Goal: Transaction & Acquisition: Purchase product/service

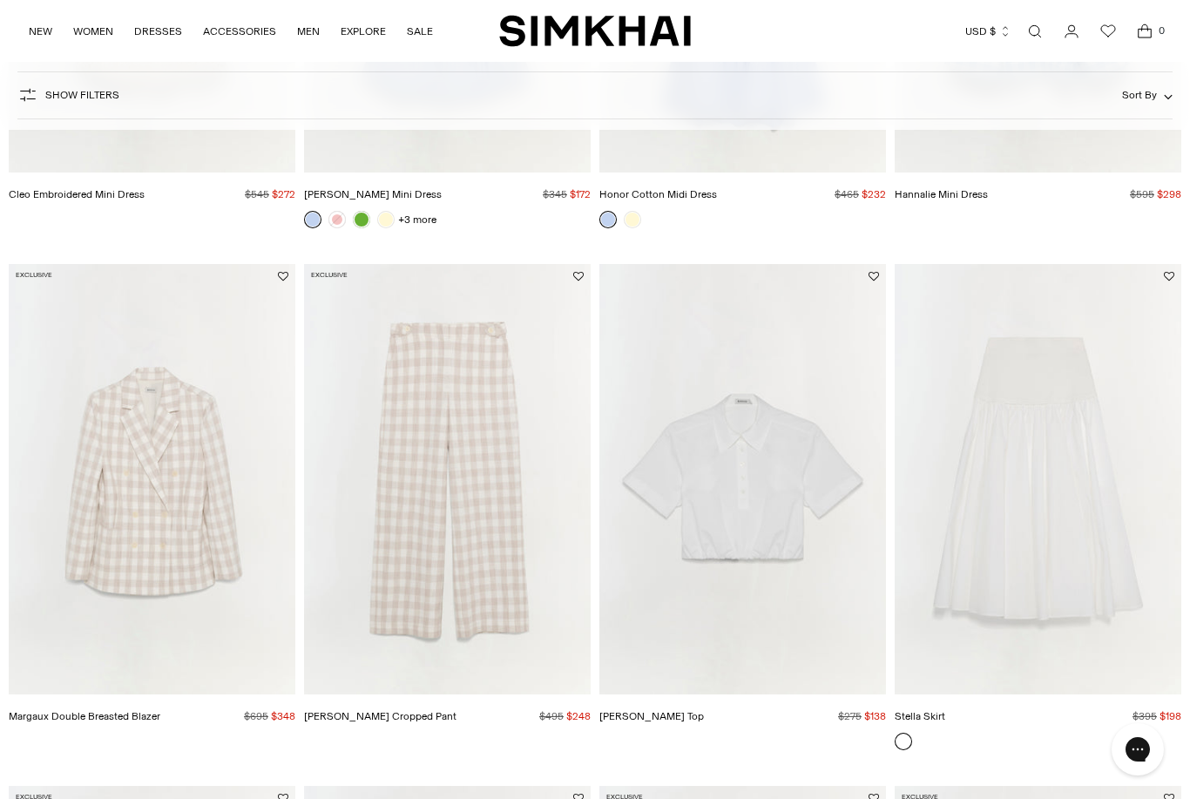
scroll to position [1531, 0]
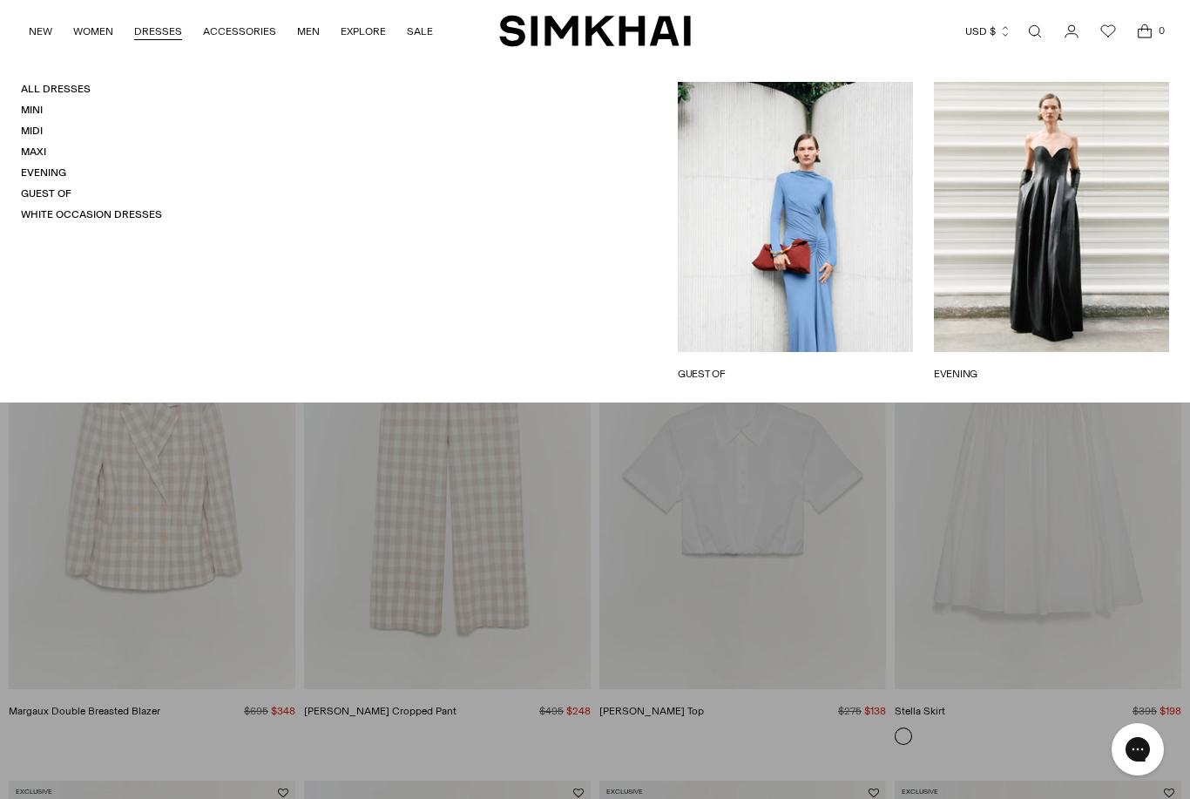
click at [27, 187] on link "Guest Of" at bounding box center [46, 193] width 51 height 12
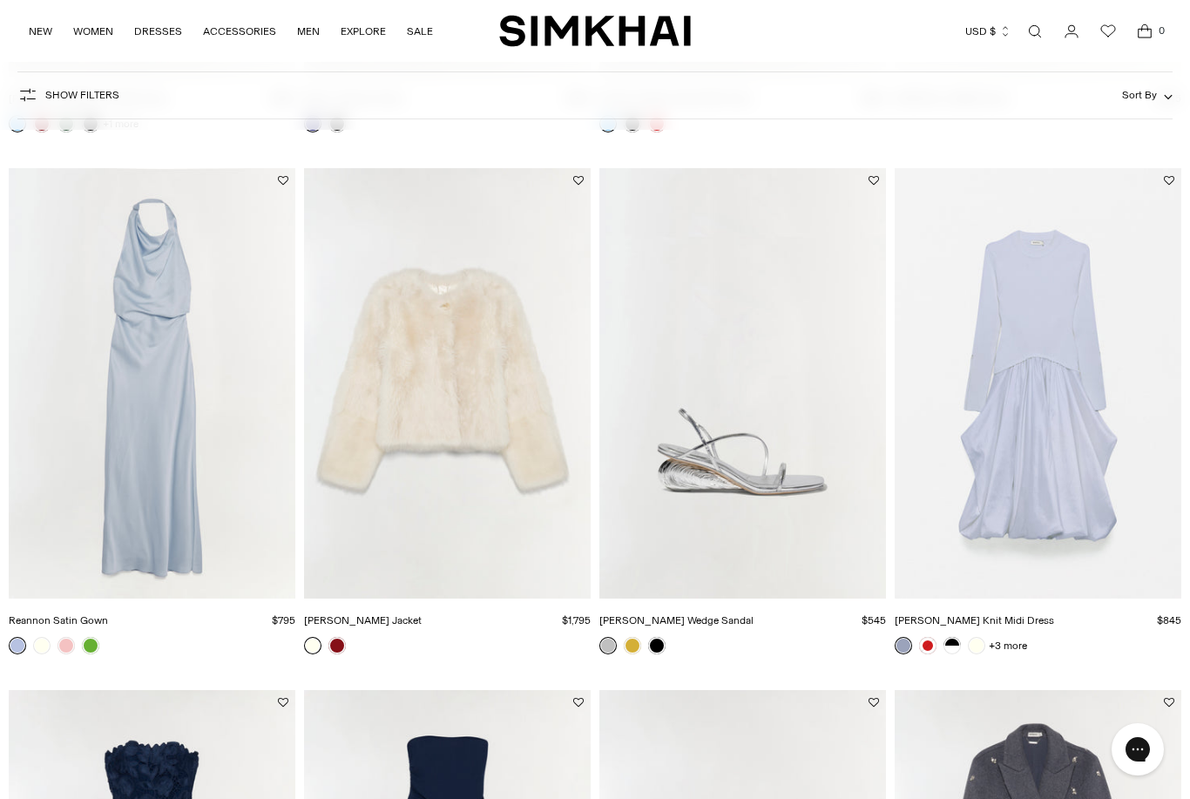
scroll to position [600, 0]
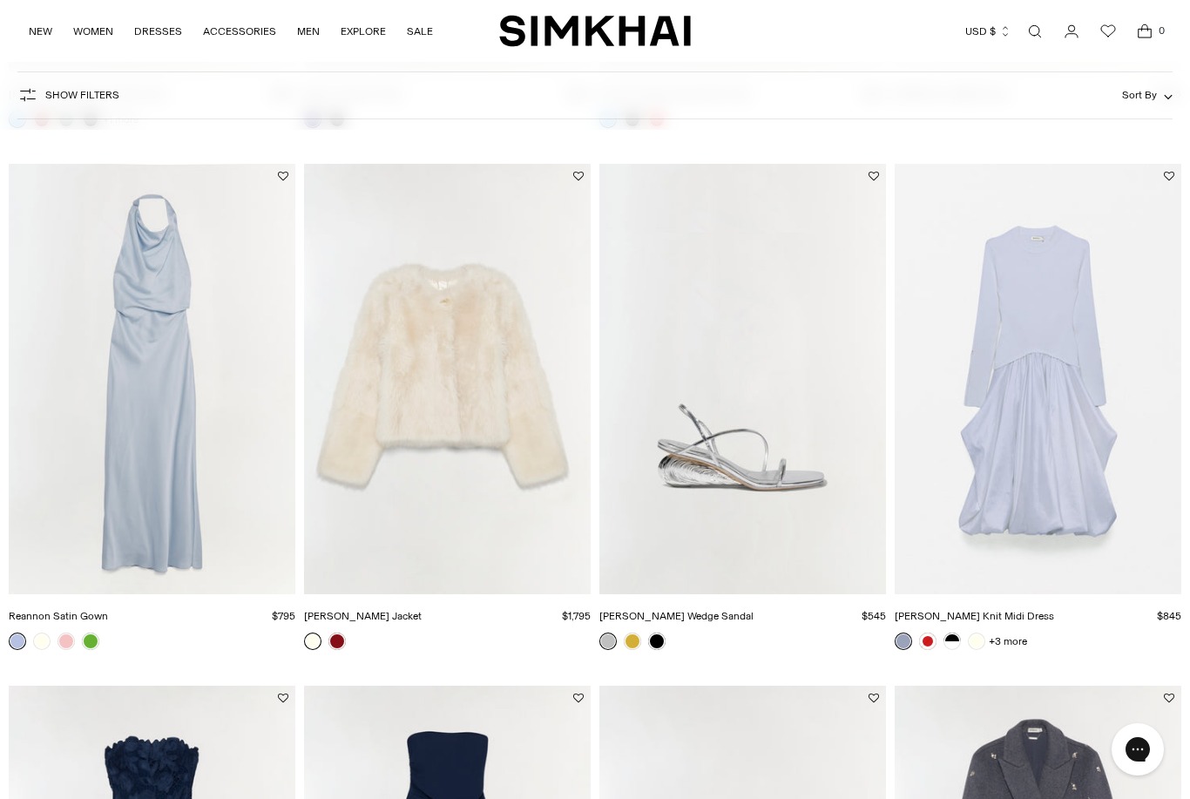
click at [149, 403] on img "Reannon Satin Gown" at bounding box center [152, 379] width 287 height 430
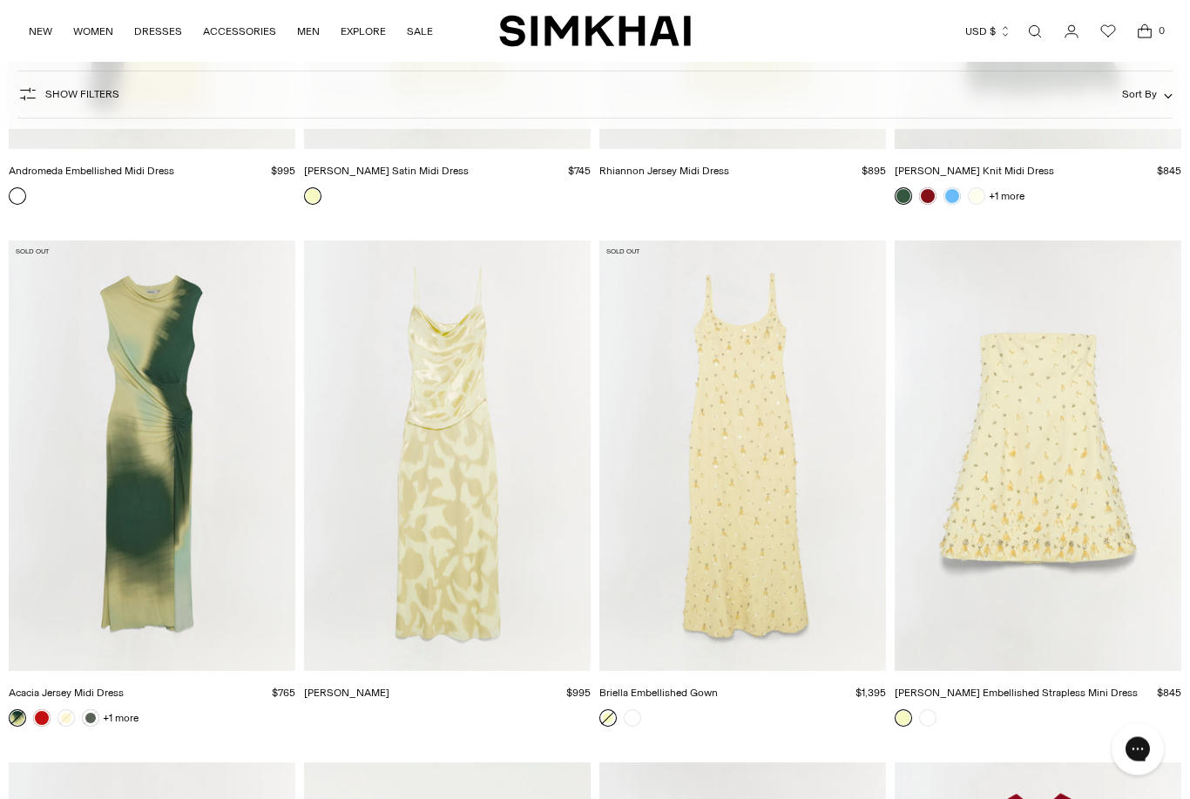
scroll to position [6782, 0]
click at [464, 491] on img "Jessa Gown" at bounding box center [447, 456] width 287 height 430
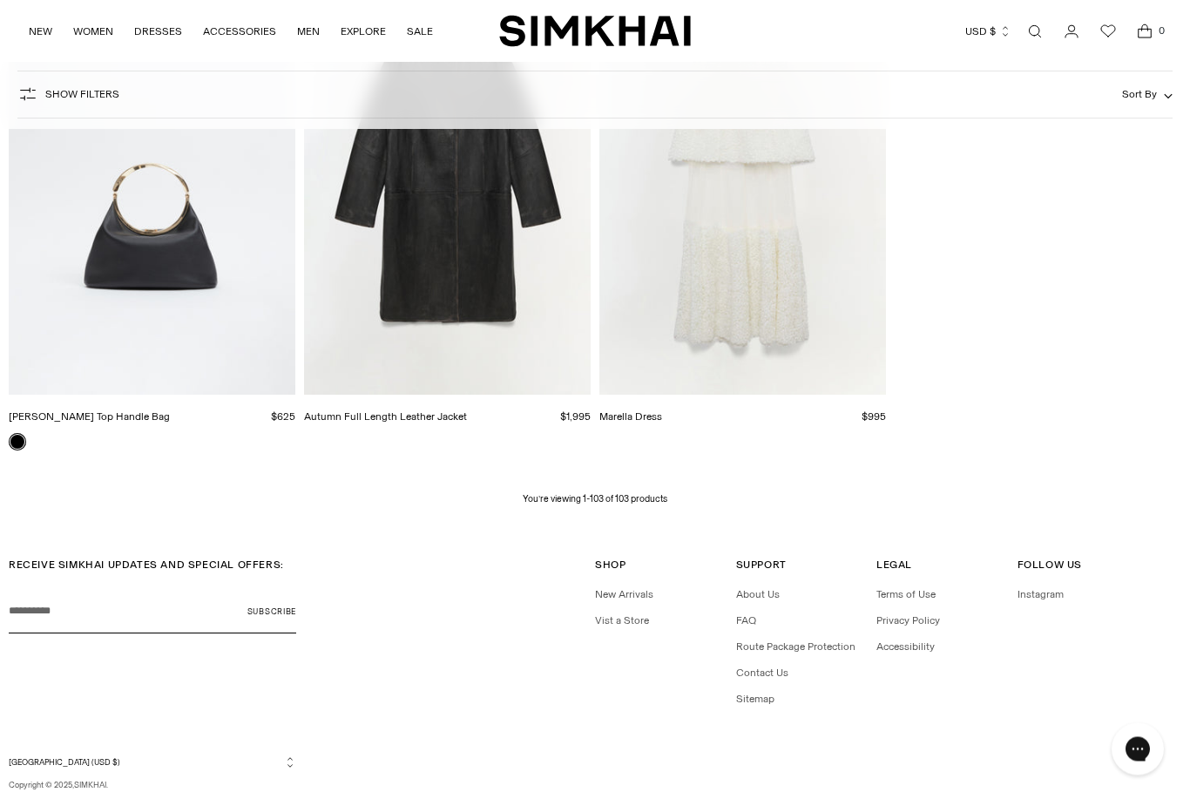
scroll to position [13320, 0]
